Goal: Task Accomplishment & Management: Use online tool/utility

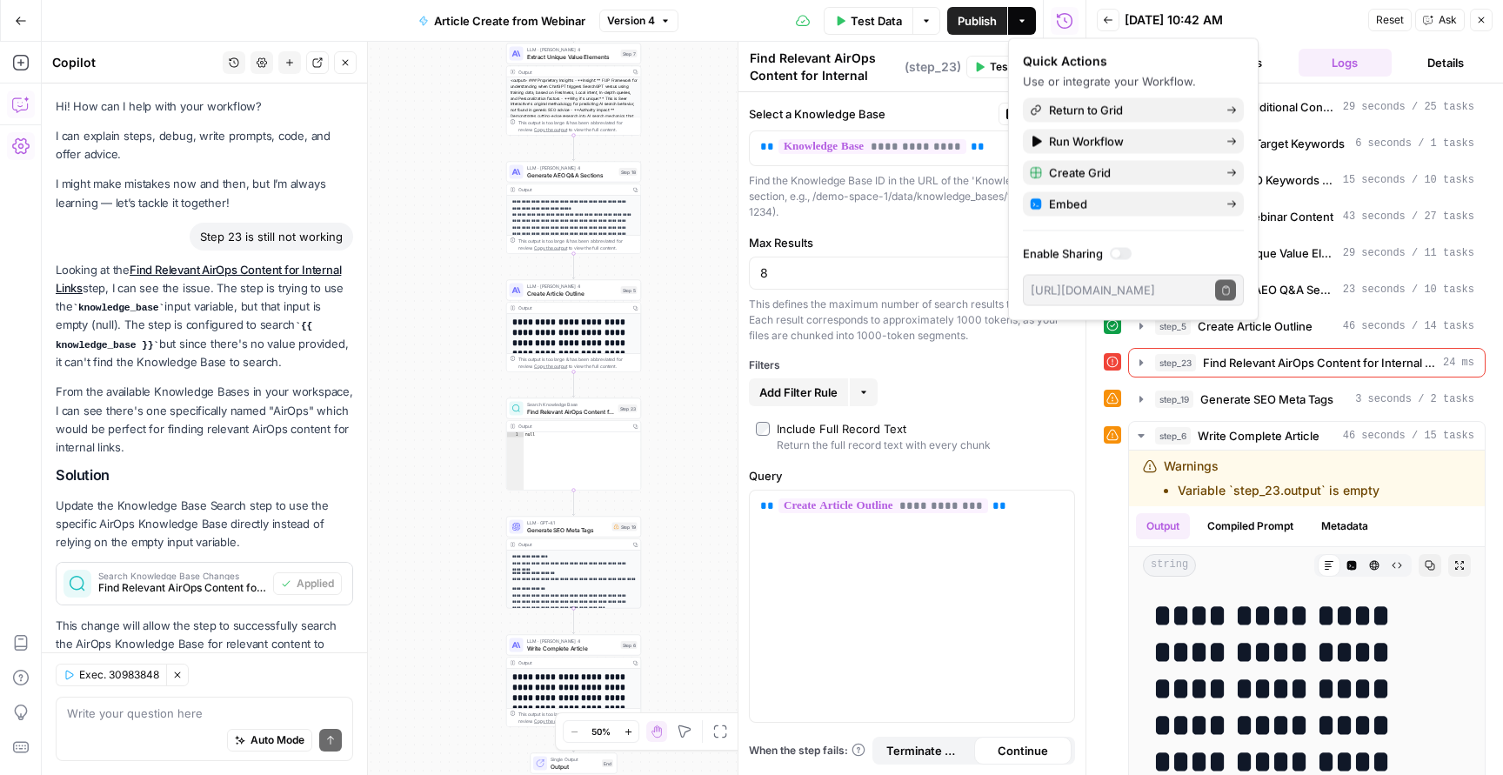
scroll to position [76, 0]
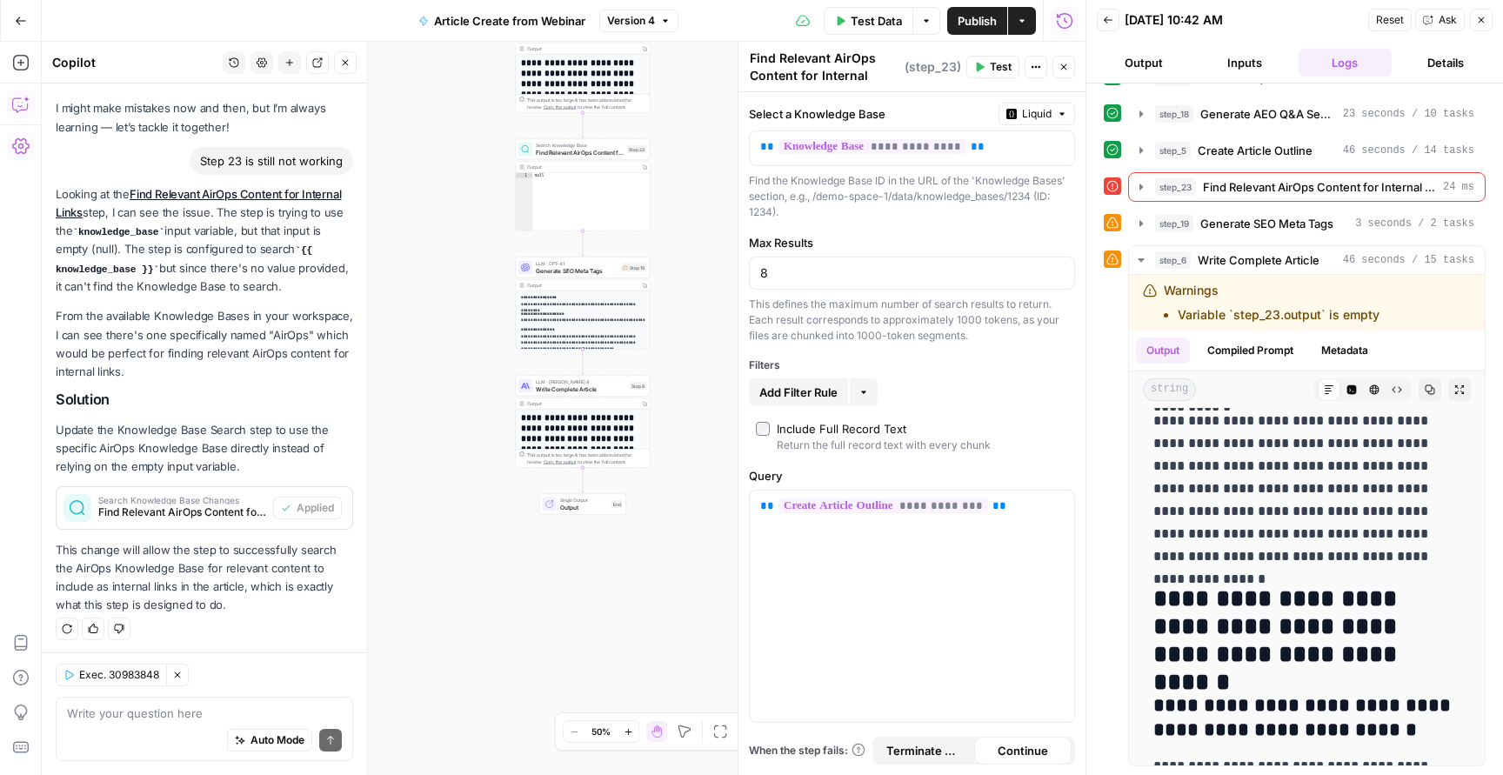
click at [1300, 30] on div "Back [DATE] 10:42 AM Reset Ask Close" at bounding box center [1295, 20] width 396 height 26
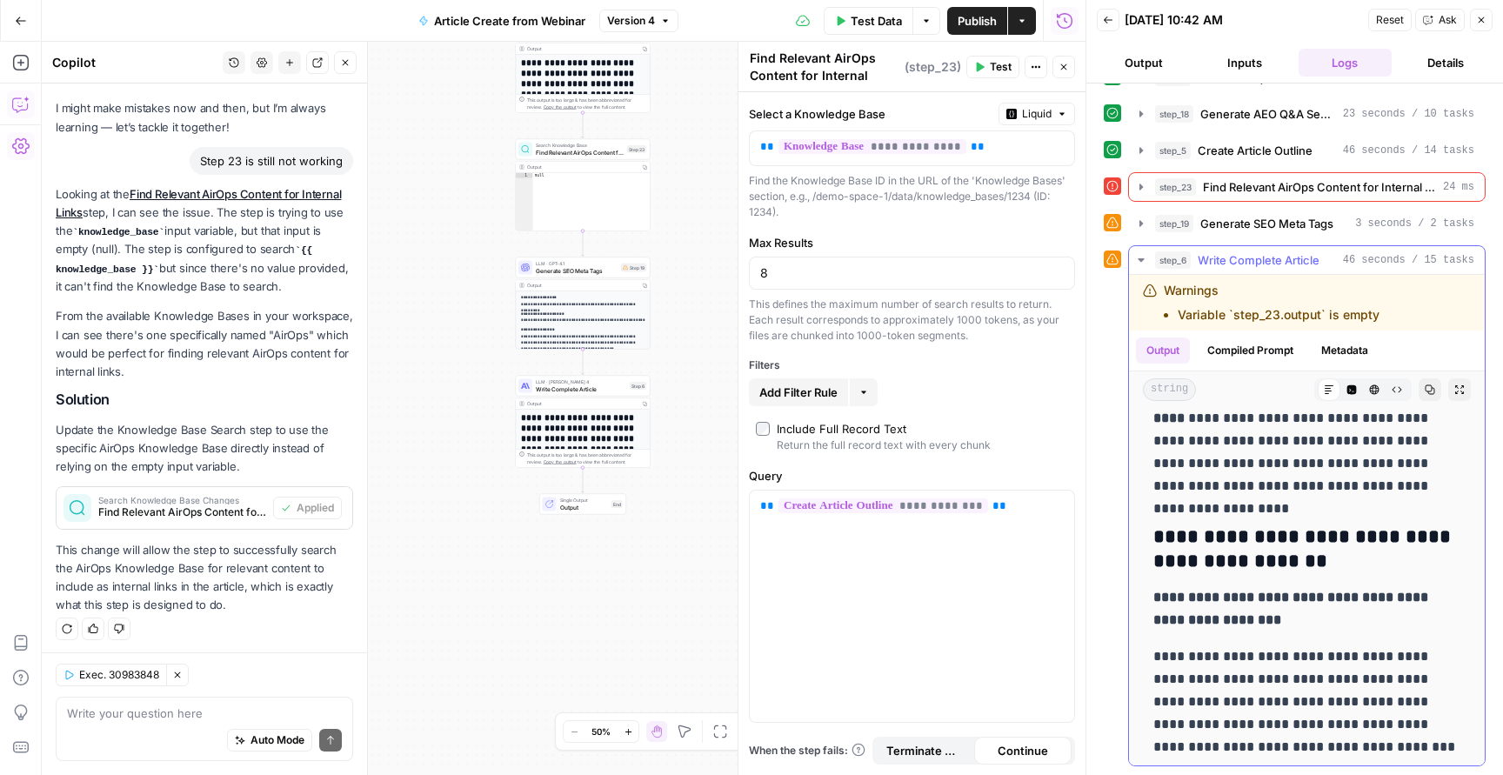
scroll to position [3834, 0]
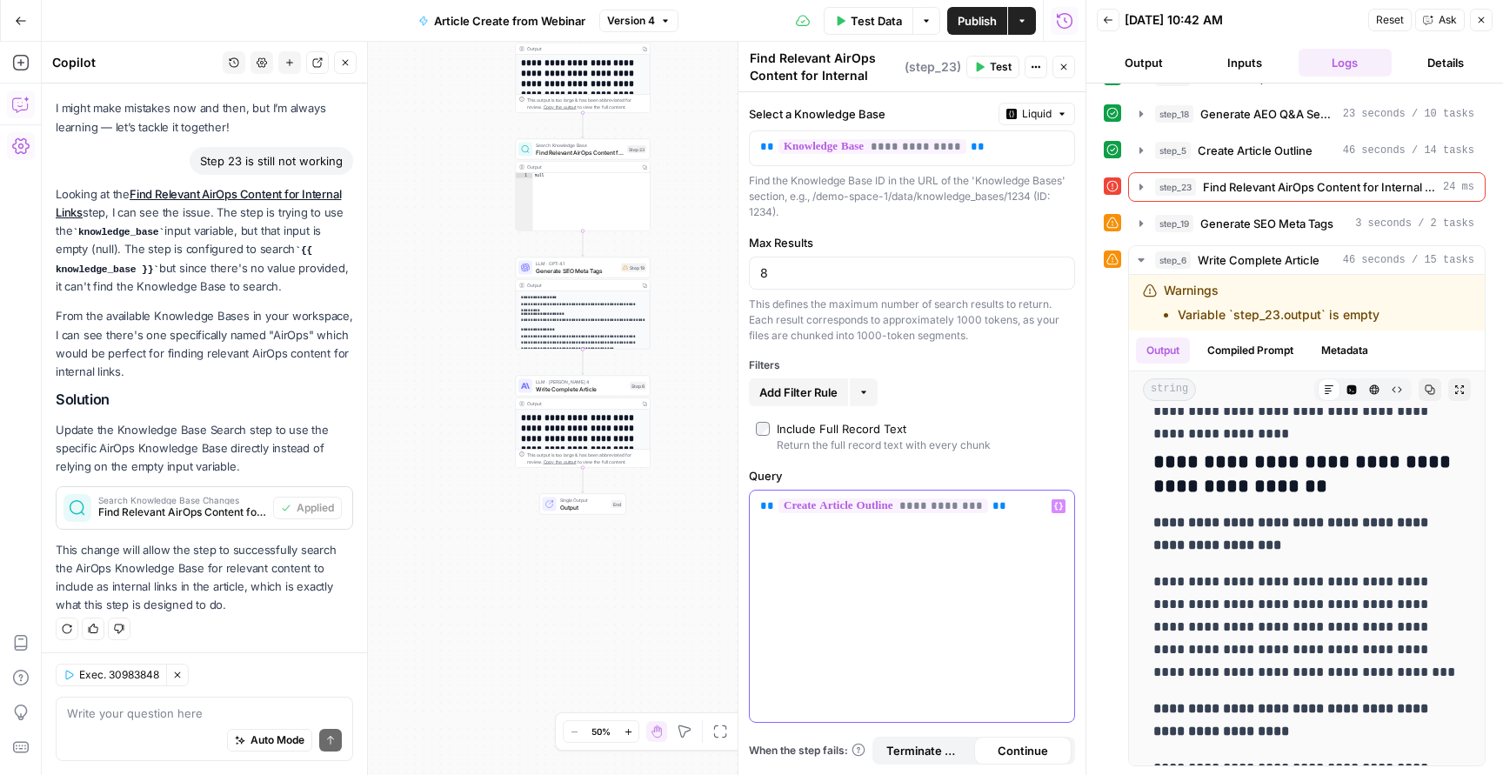
drag, startPoint x: 572, startPoint y: 547, endPoint x: 377, endPoint y: 501, distance: 200.2
click at [381, 510] on body "**********" at bounding box center [751, 387] width 1503 height 775
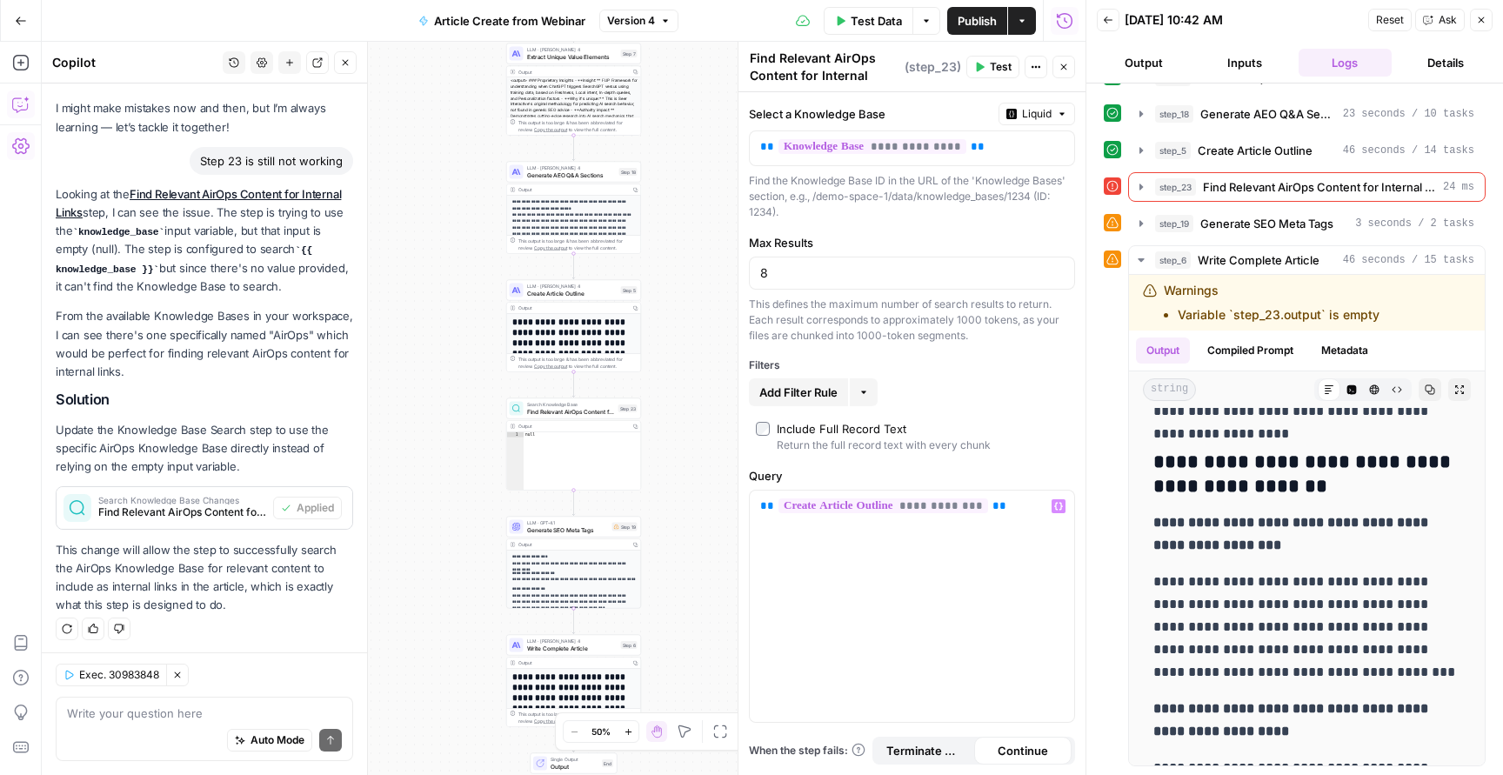
click at [217, 735] on div "Auto Mode Send" at bounding box center [204, 741] width 275 height 38
type textarea "Still not working"
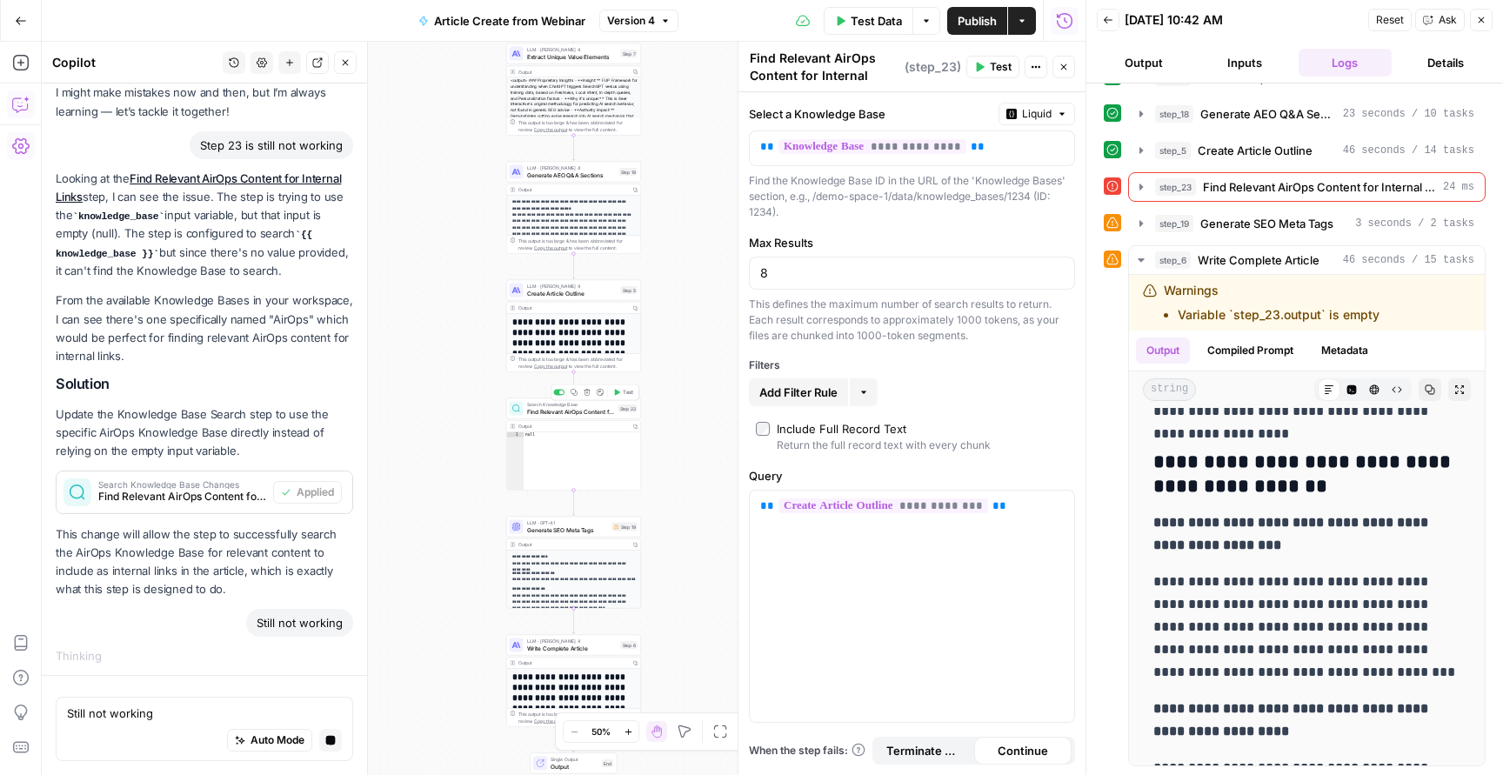
click at [618, 398] on div "Copy step Delete step Add Note Test" at bounding box center [595, 392] width 88 height 16
click at [620, 395] on icon "button" at bounding box center [616, 392] width 7 height 7
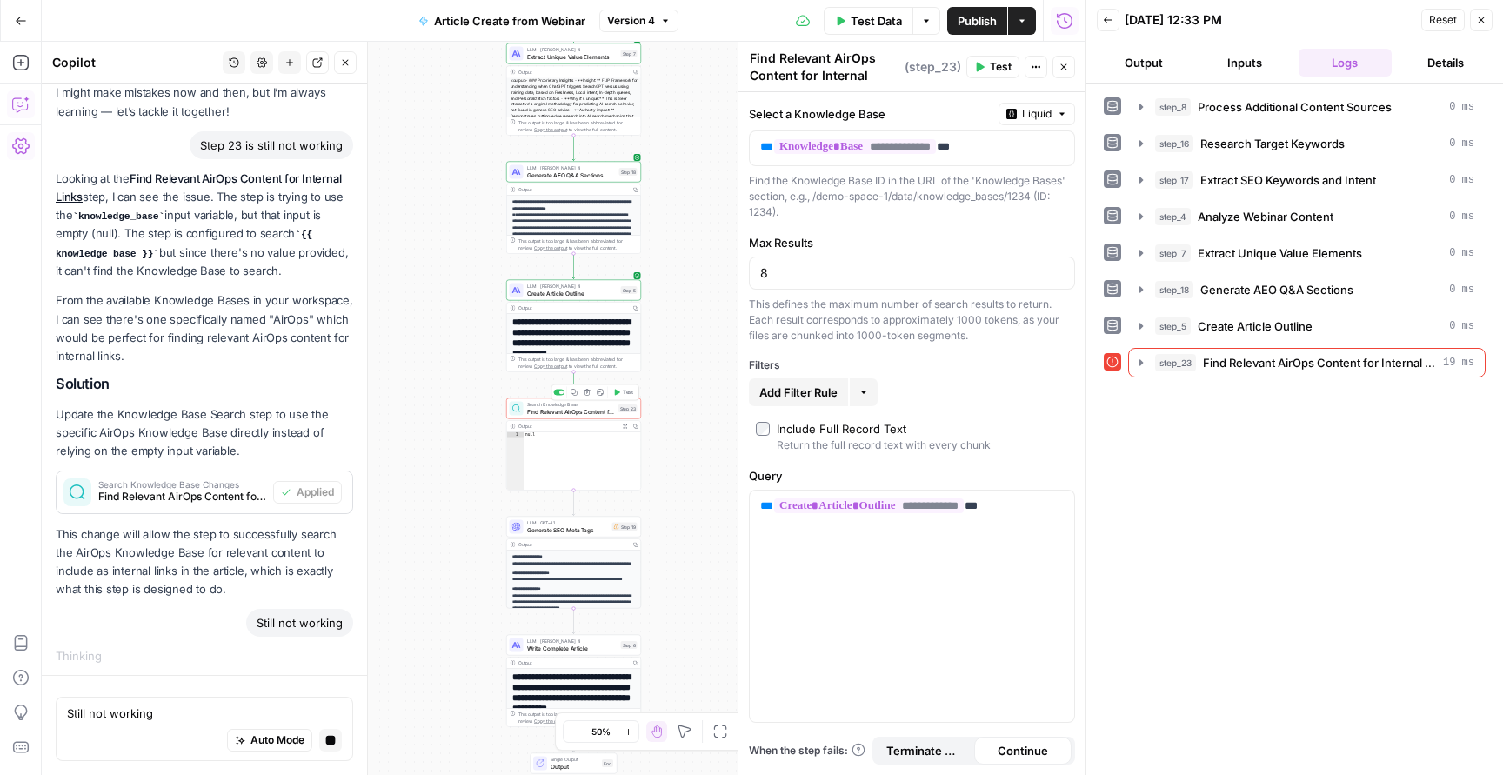
click at [624, 390] on span "Test" at bounding box center [628, 393] width 10 height 8
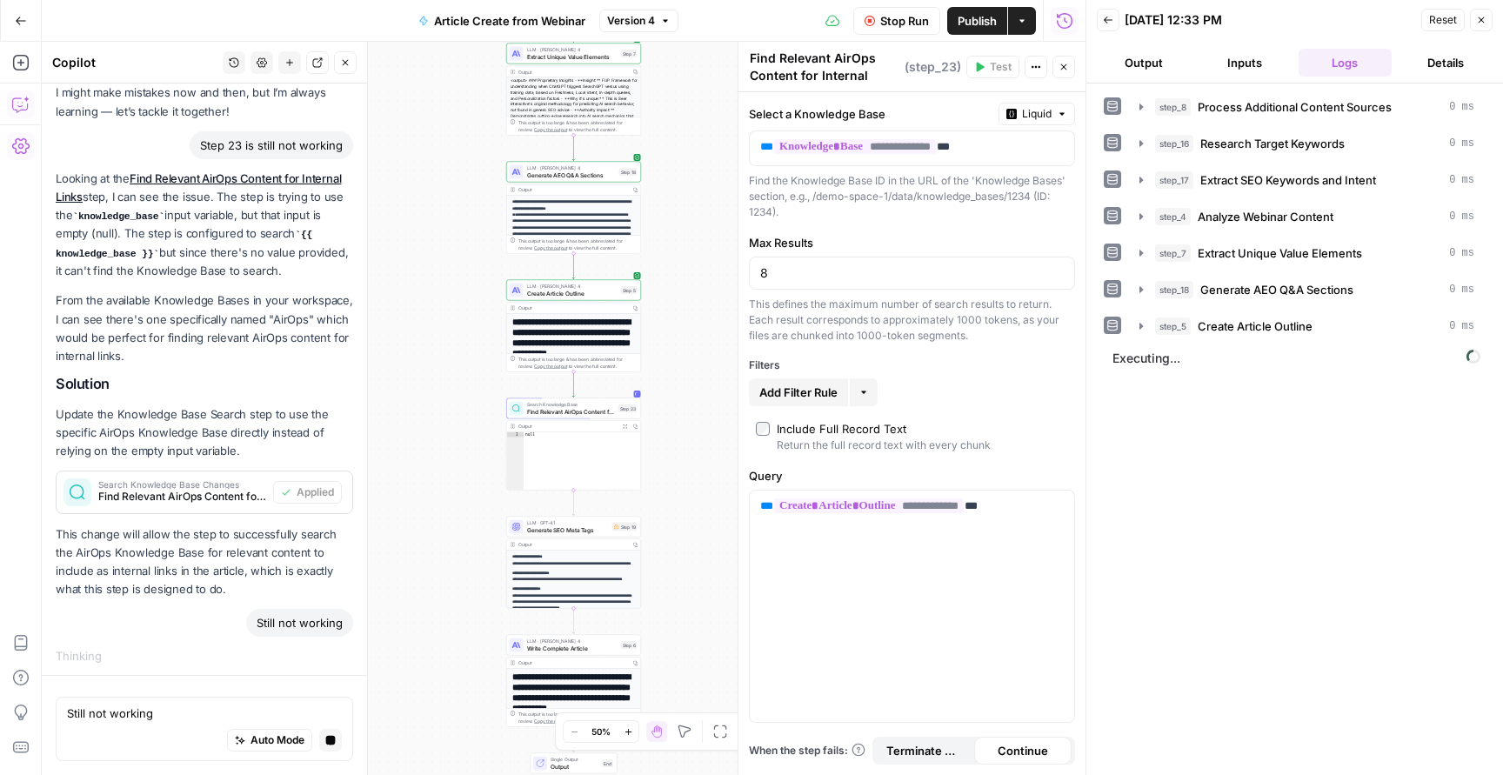
scroll to position [0, 0]
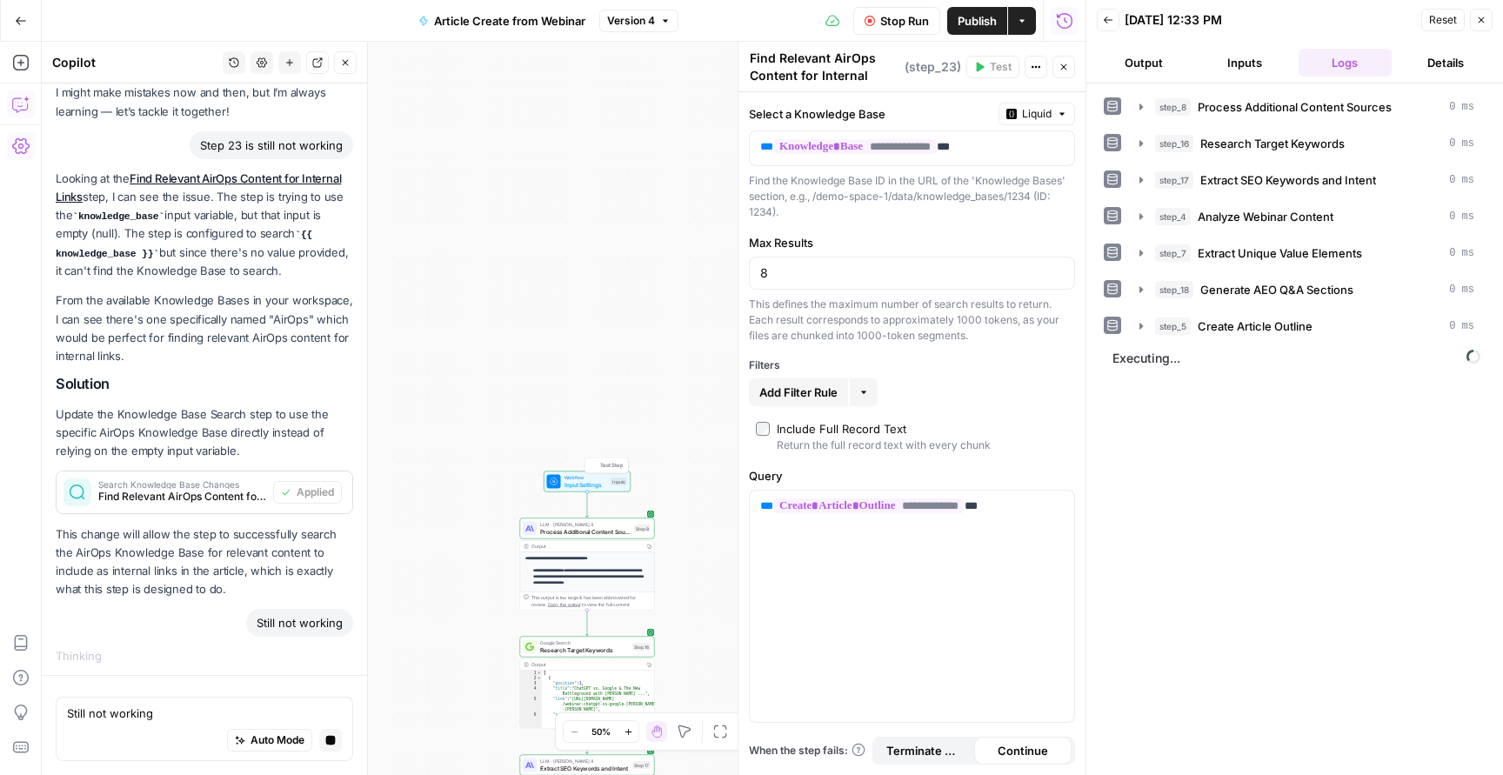
click at [597, 481] on span "Input Settings" at bounding box center [585, 484] width 43 height 9
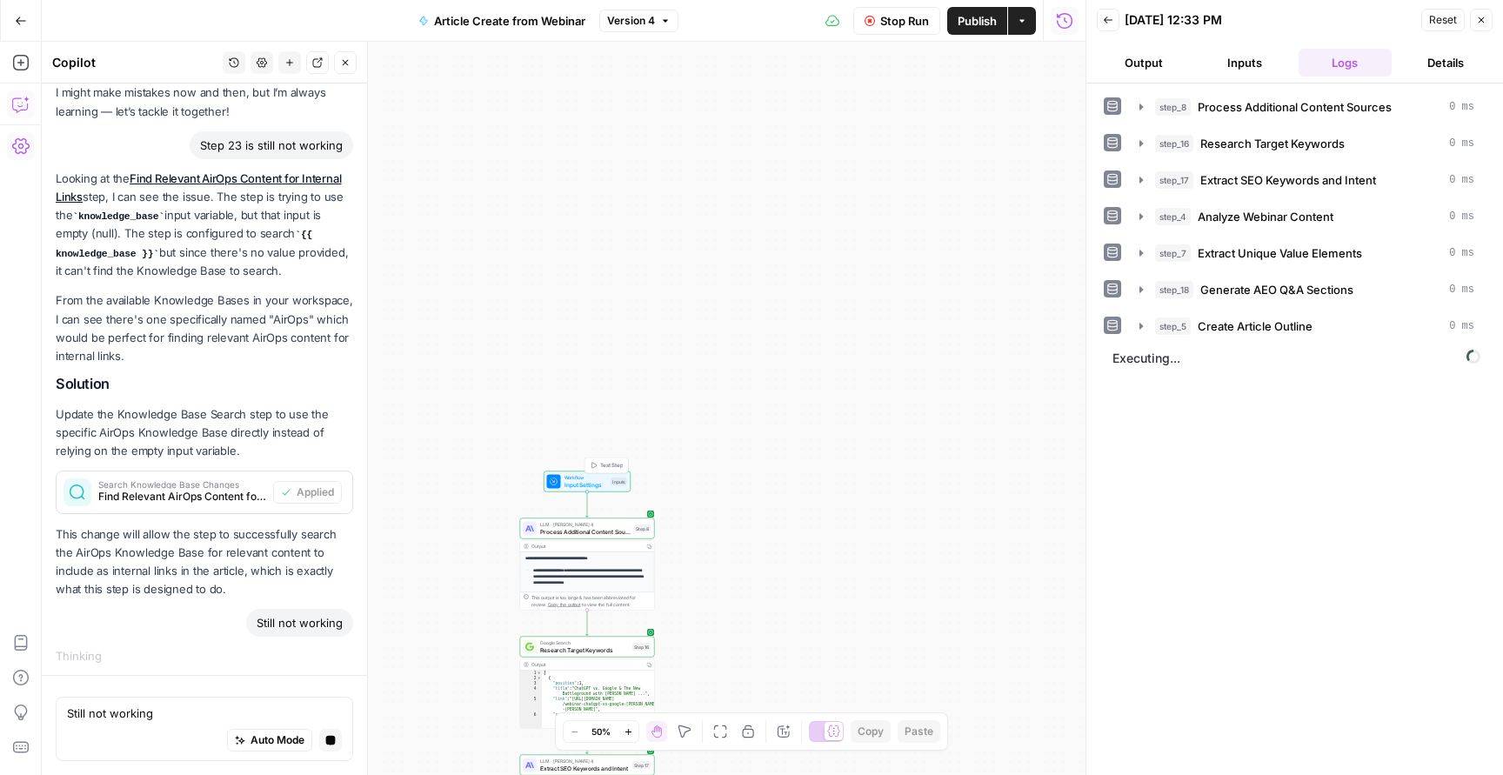
type textarea "Inputs"
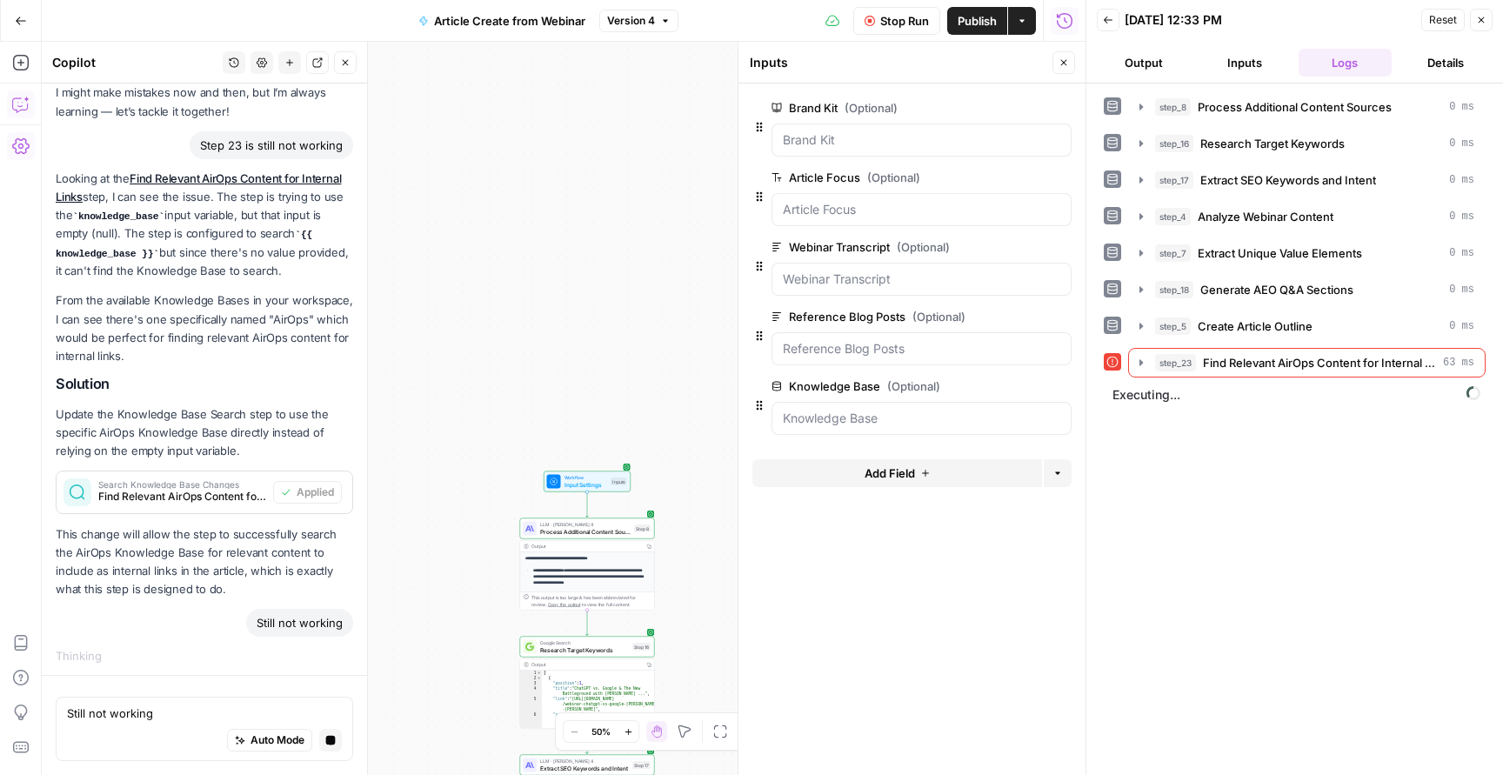
click at [1016, 381] on span "edit field" at bounding box center [1006, 386] width 38 height 14
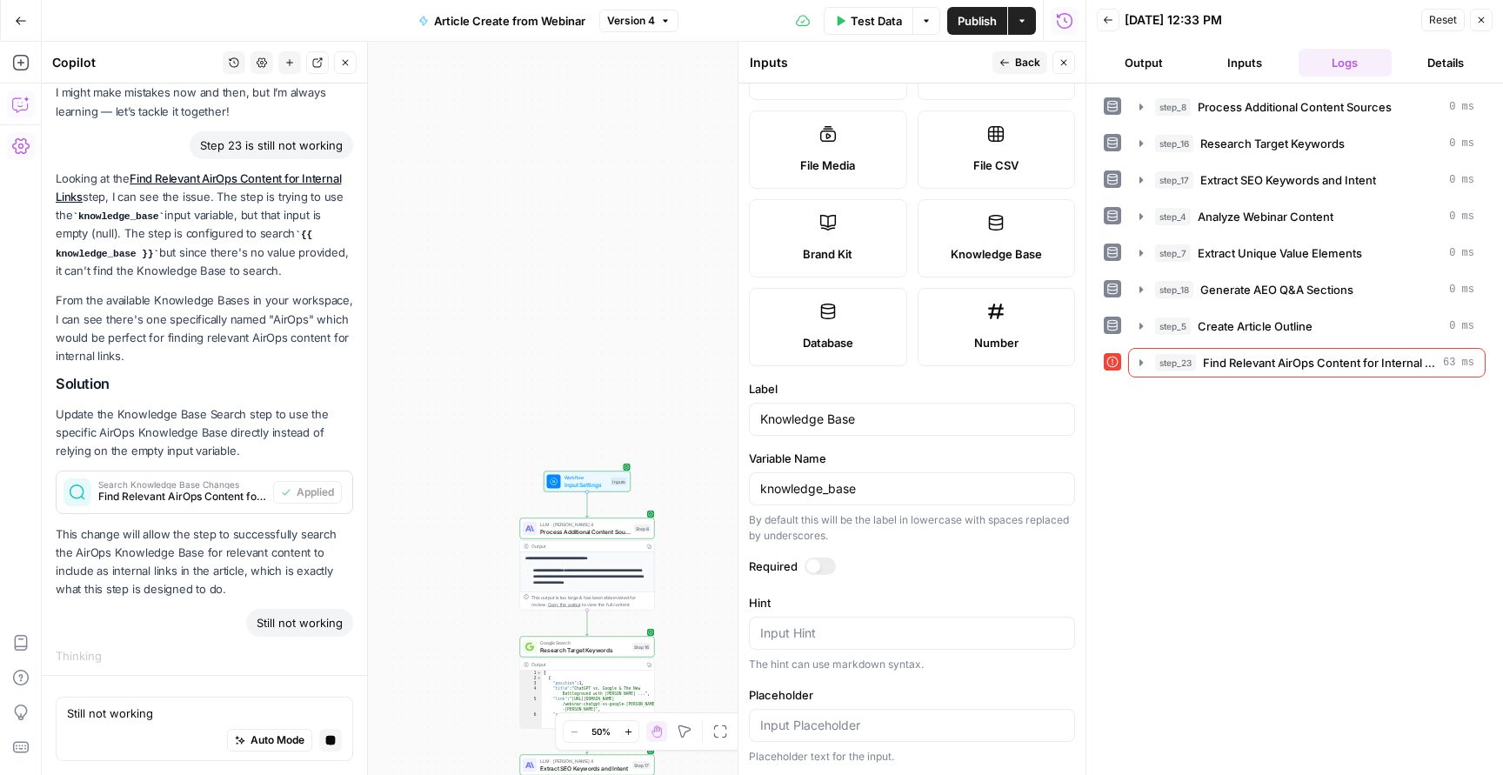
scroll to position [272, 0]
click at [1016, 64] on span "Back" at bounding box center [1027, 63] width 25 height 16
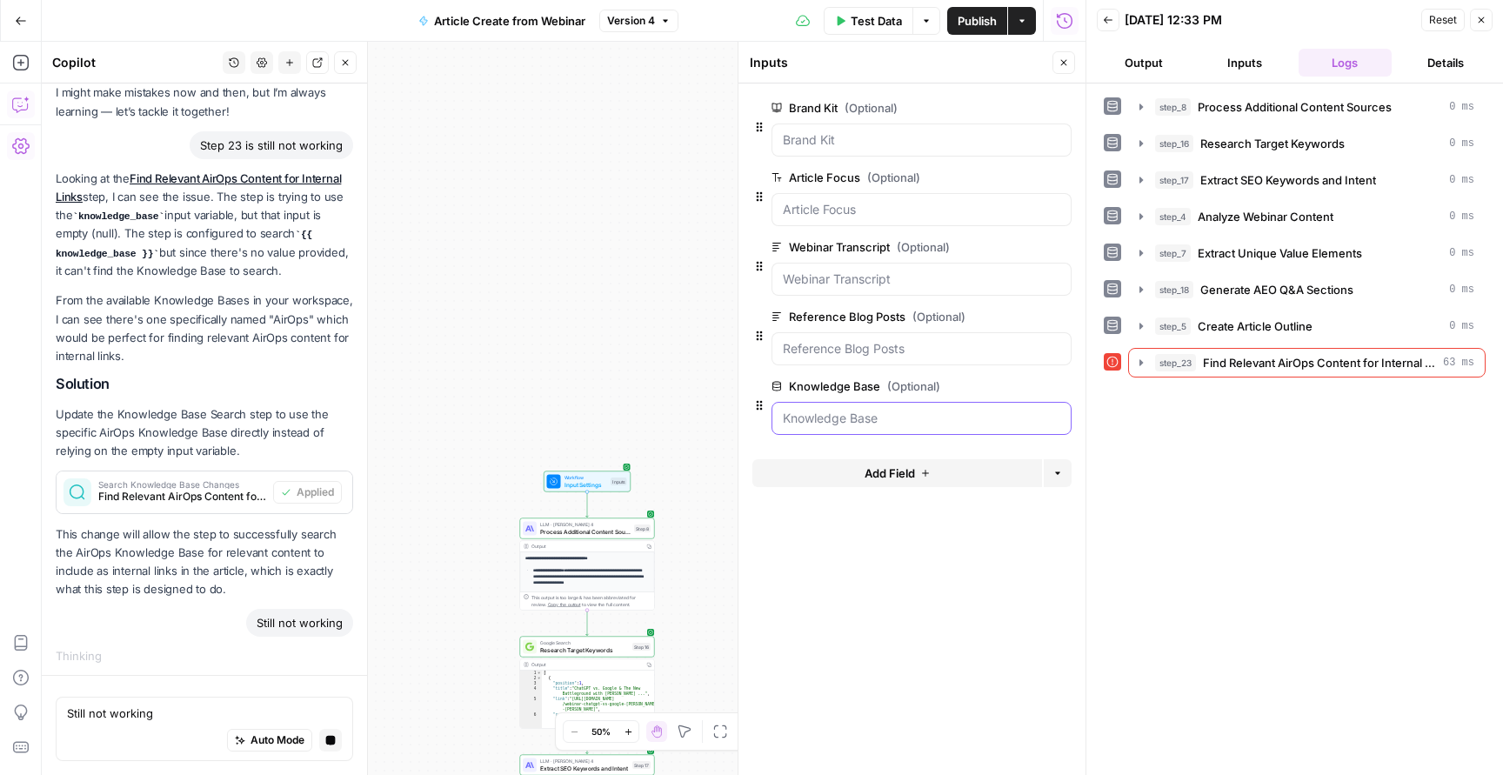
click at [905, 420] on Base "Knowledge Base (Optional)" at bounding box center [921, 418] width 277 height 17
click at [883, 34] on button "Test Data" at bounding box center [869, 21] width 90 height 28
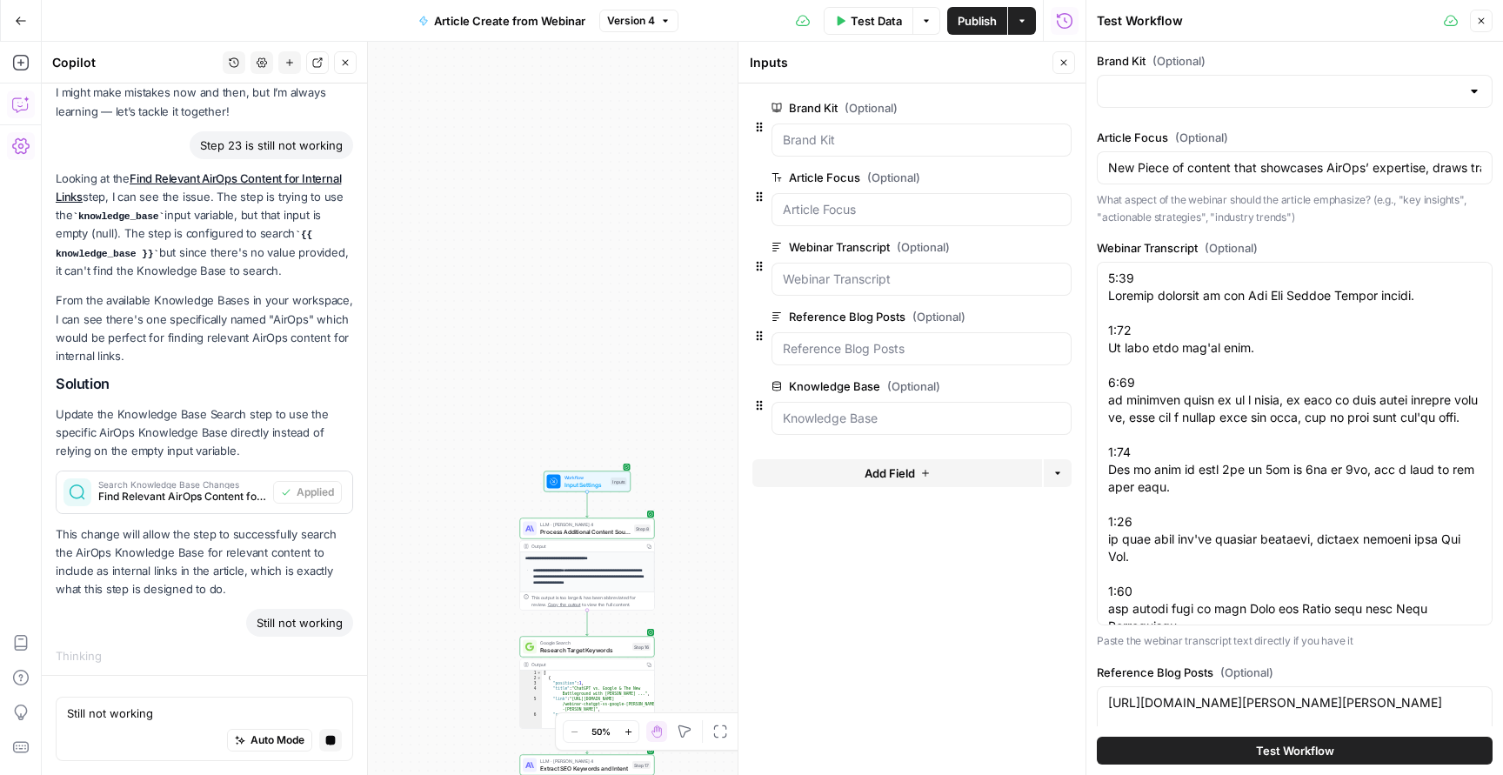
type input "AirOps"
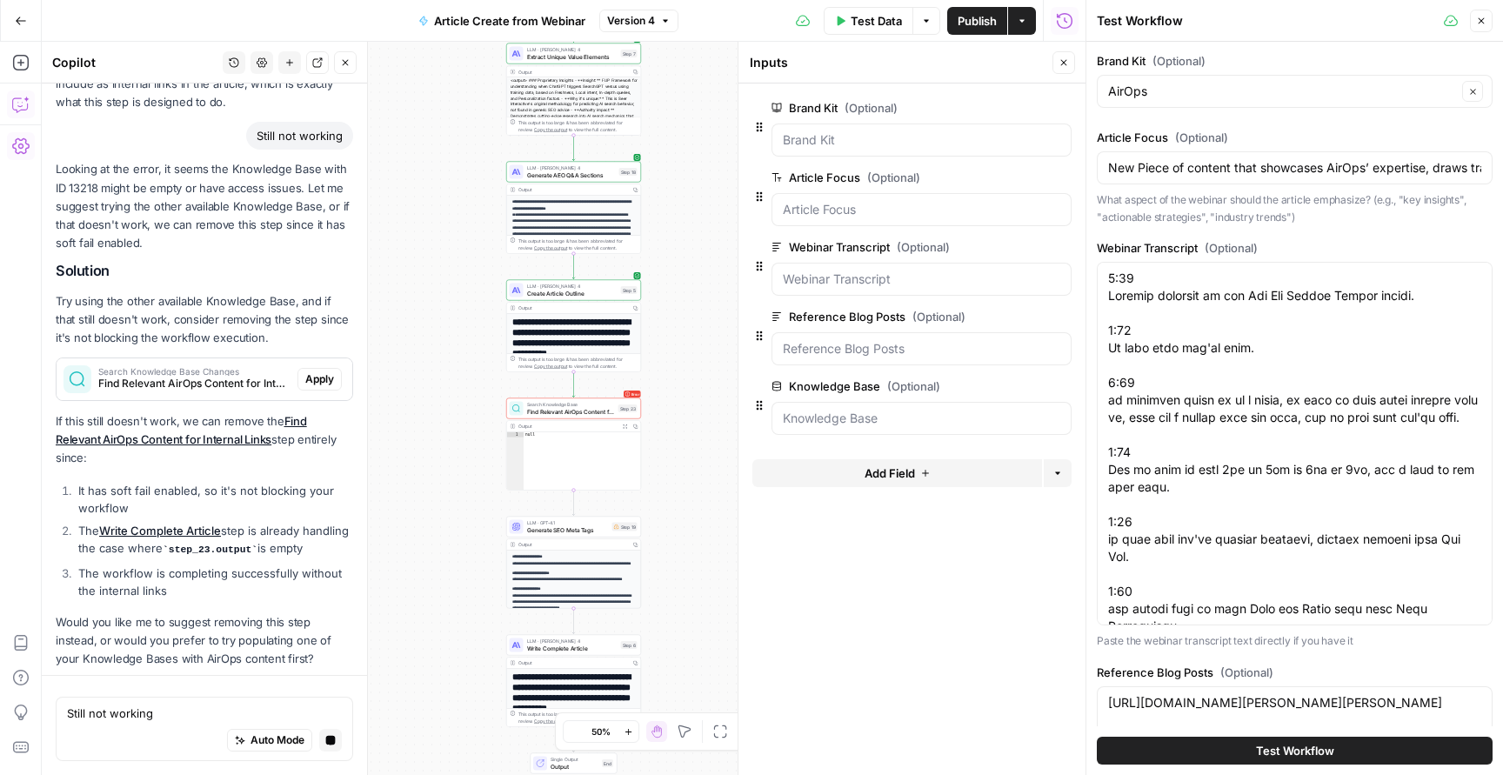
scroll to position [684, 0]
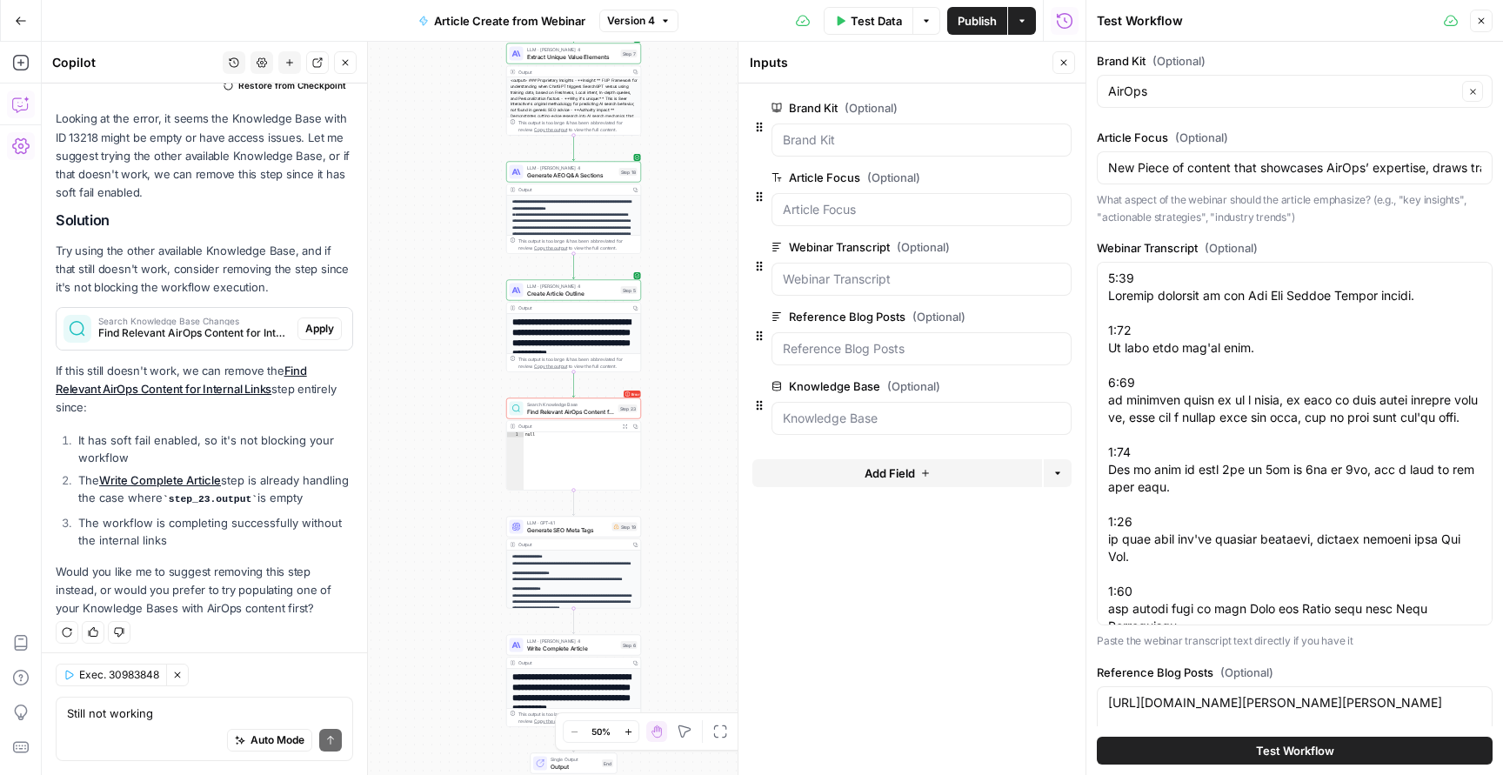
click at [860, 17] on span "Test Data" at bounding box center [876, 20] width 51 height 17
click at [897, 419] on Base "Knowledge Base (Optional)" at bounding box center [921, 418] width 277 height 17
click at [945, 417] on Base "Knowledge Base (Optional)" at bounding box center [921, 418] width 277 height 17
click at [924, 21] on icon "button" at bounding box center [926, 20] width 5 height 3
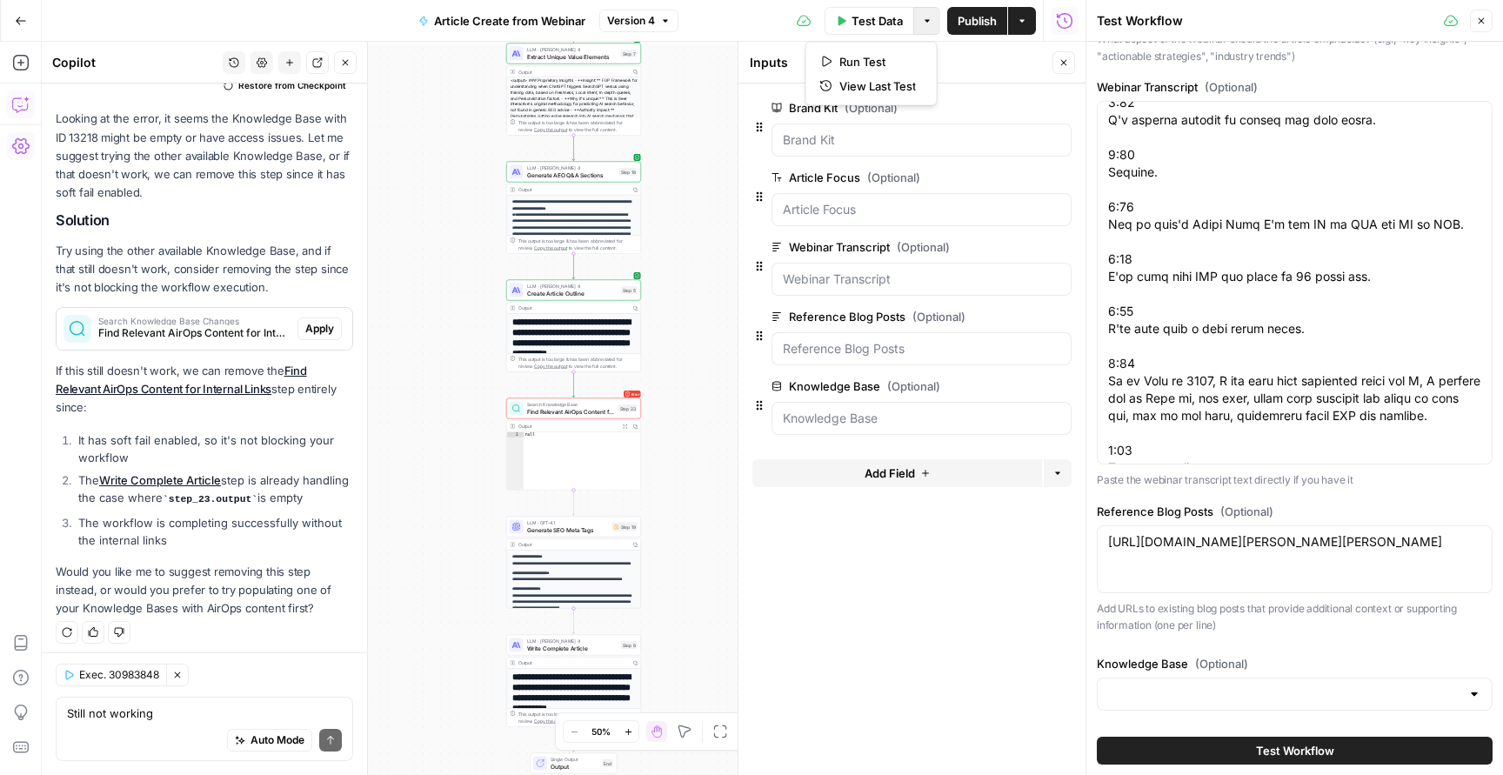
scroll to position [160, 0]
click at [1473, 695] on div at bounding box center [1474, 694] width 14 height 17
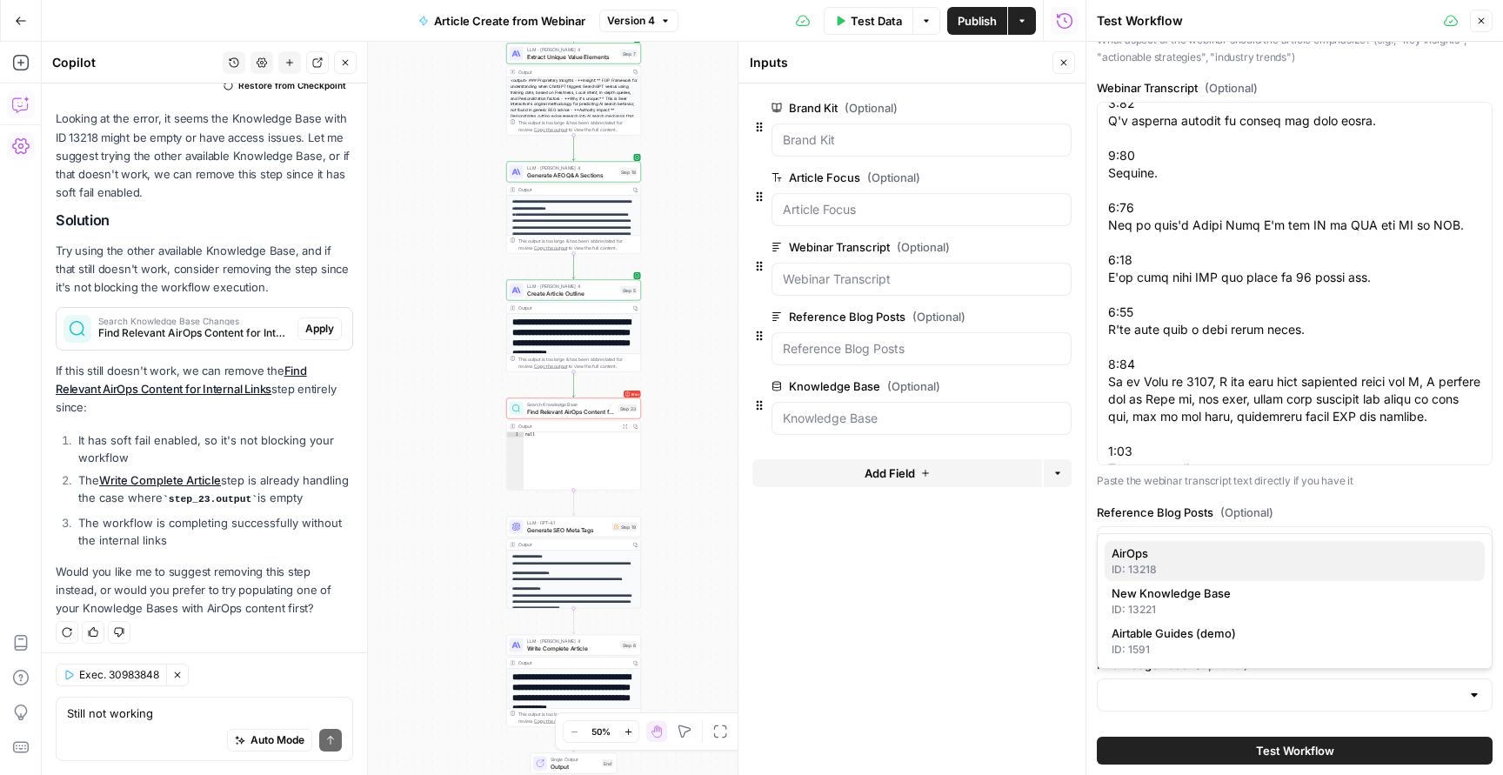
click at [1274, 553] on span "AirOps" at bounding box center [1290, 552] width 359 height 17
type input "AirOps"
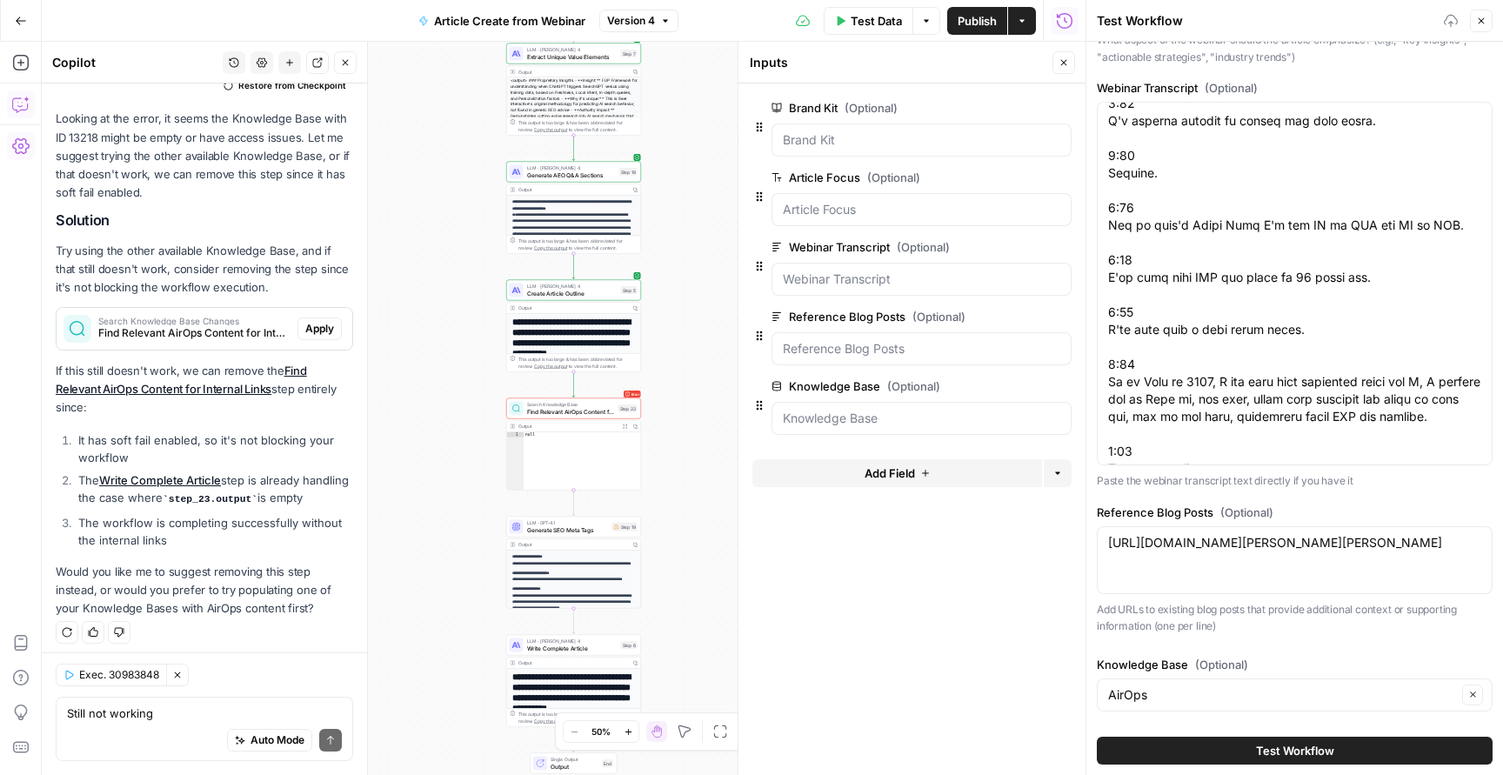
click at [1308, 749] on span "Test Workflow" at bounding box center [1295, 750] width 78 height 17
click at [1379, 746] on button "Test Workflow" at bounding box center [1295, 751] width 396 height 28
click at [1067, 63] on icon "button" at bounding box center [1063, 62] width 10 height 10
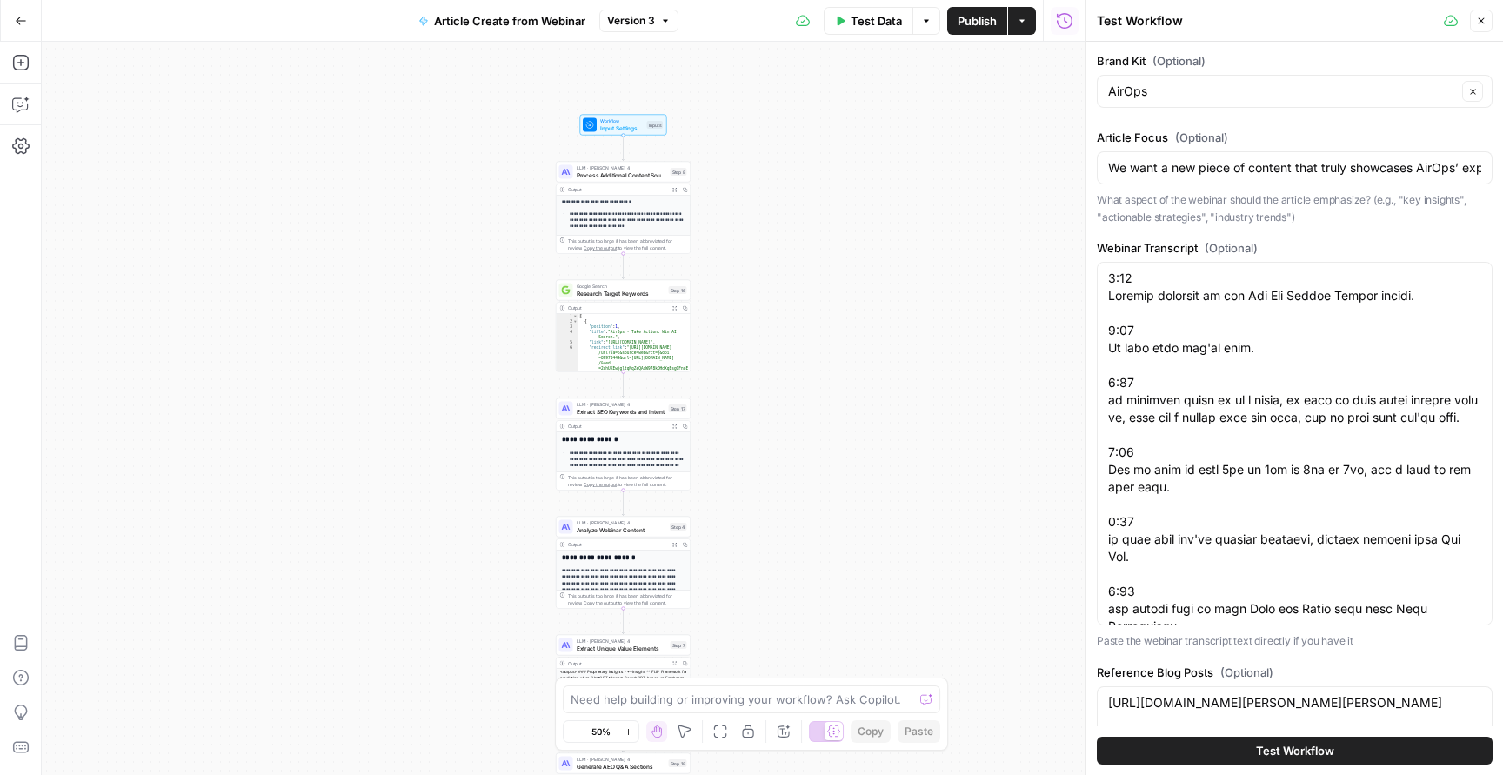
scroll to position [60, 0]
